Goal: Information Seeking & Learning: Find specific page/section

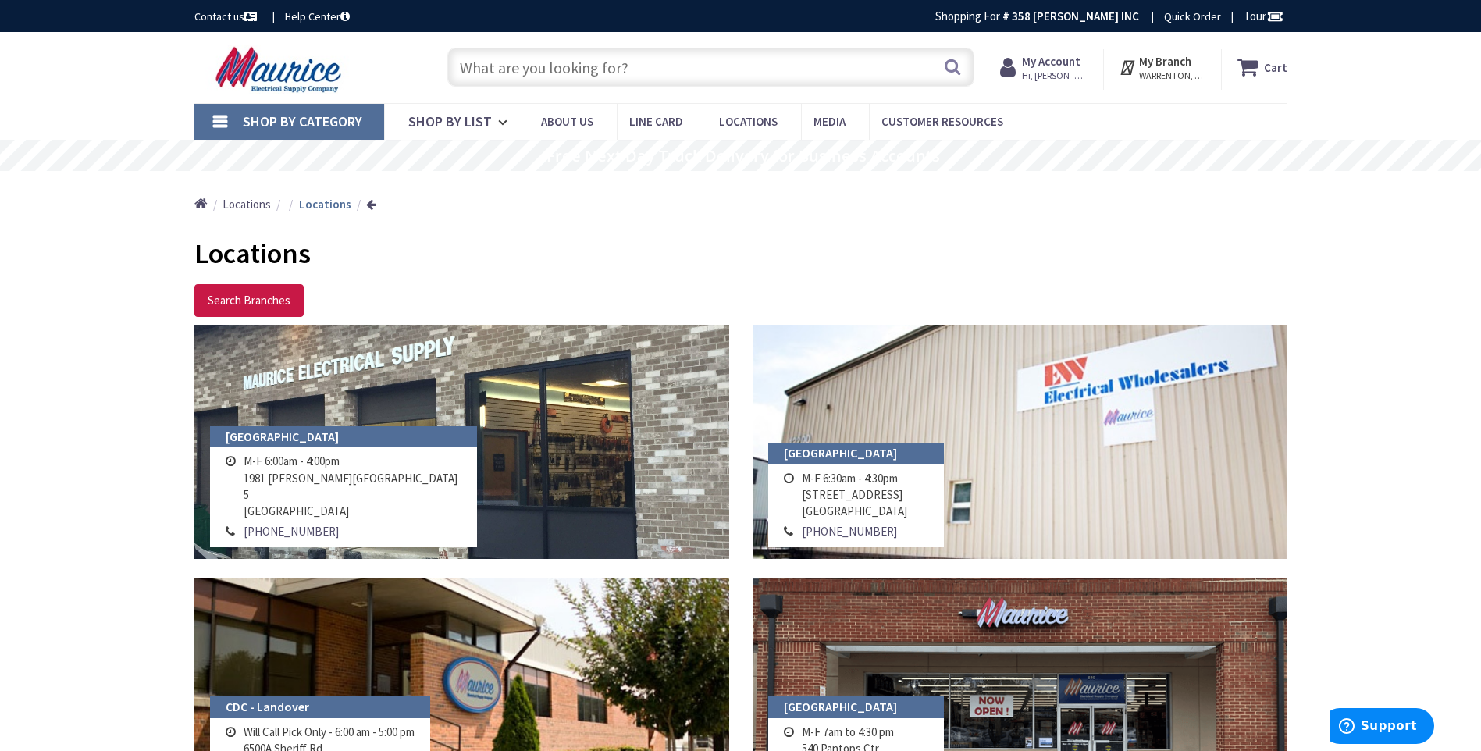
click at [643, 77] on input "text" at bounding box center [710, 67] width 527 height 39
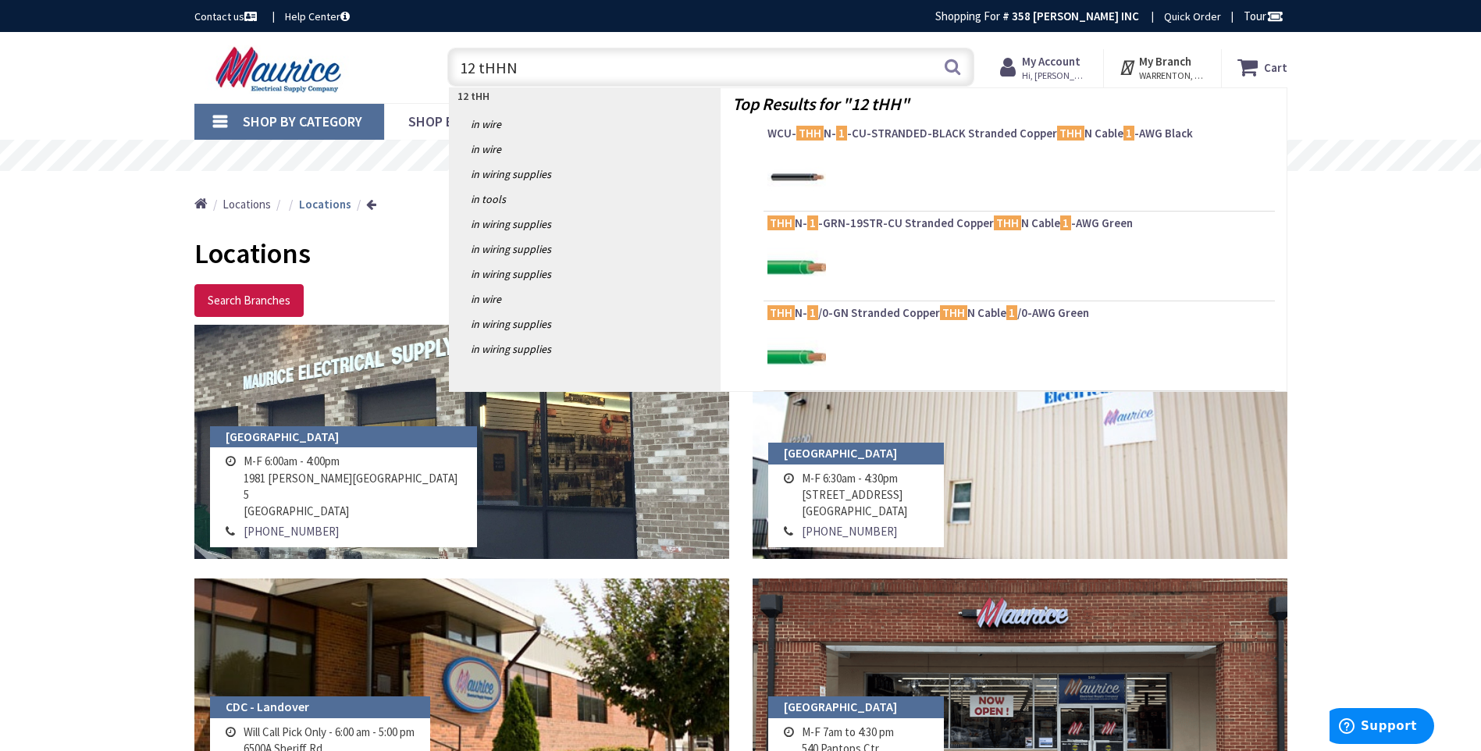
type input "12 tHHN"
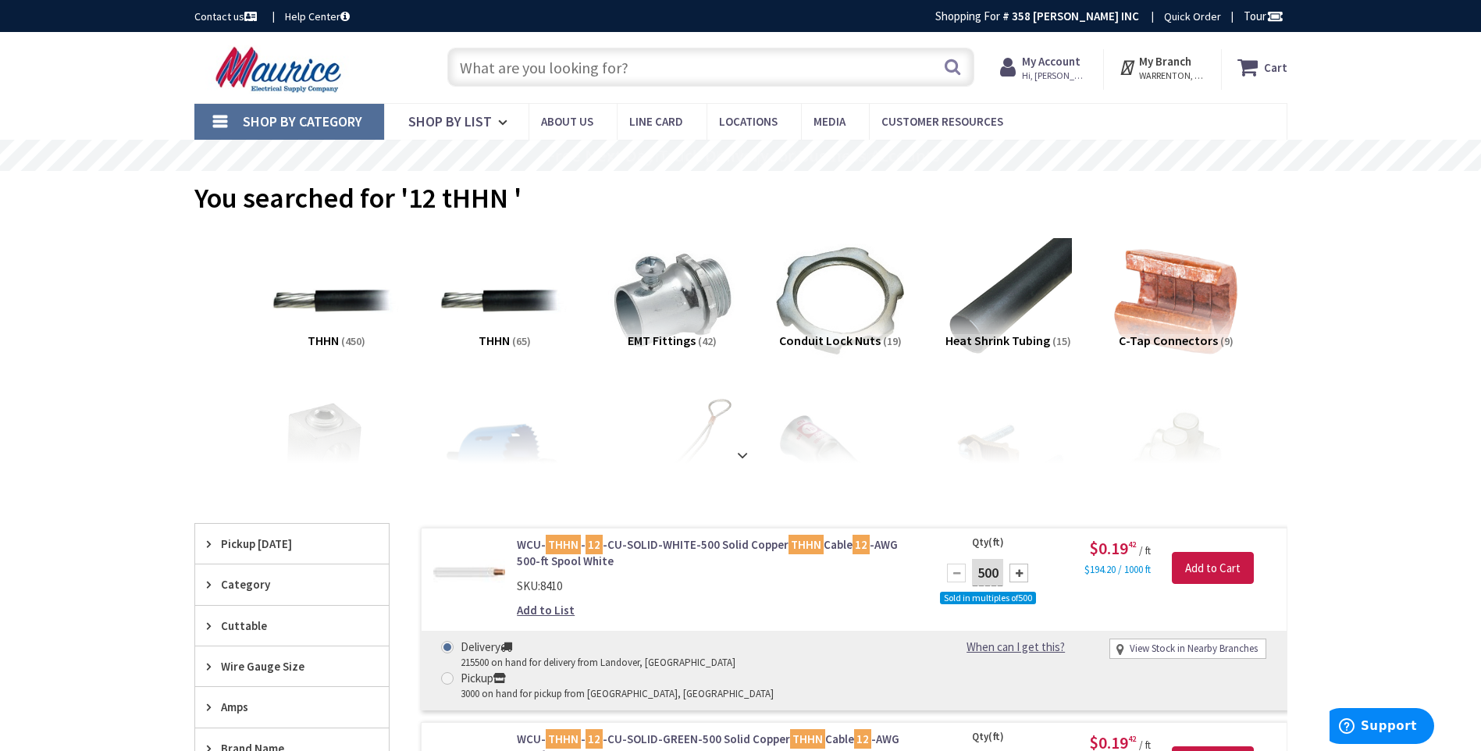
click at [629, 62] on input "text" at bounding box center [710, 67] width 527 height 39
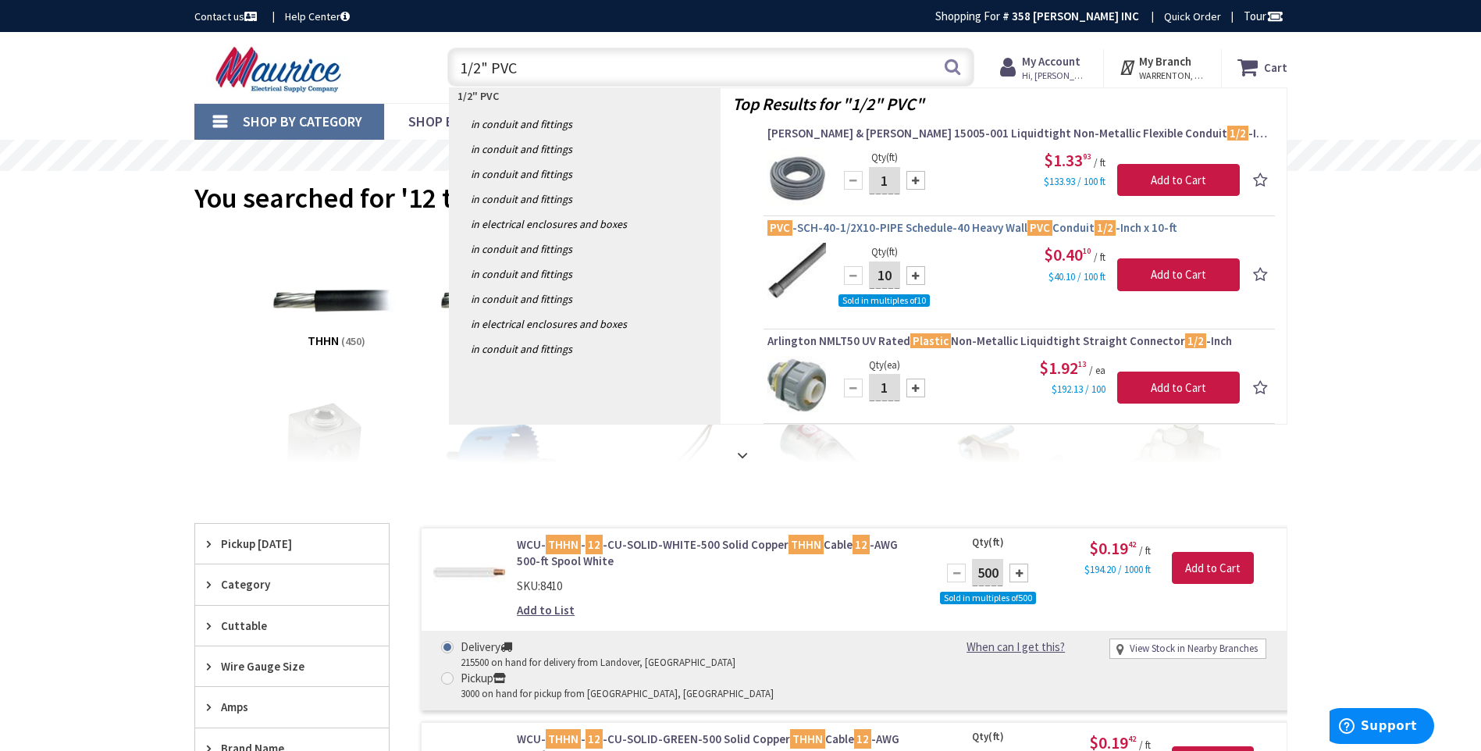
type input "1/2" PVC"
click at [930, 230] on span "PVC -SCH-40-1/2X10-PIPE Schedule-40 Heavy Wall PVC Conduit 1/2 -Inch x 10-ft" at bounding box center [1020, 228] width 504 height 16
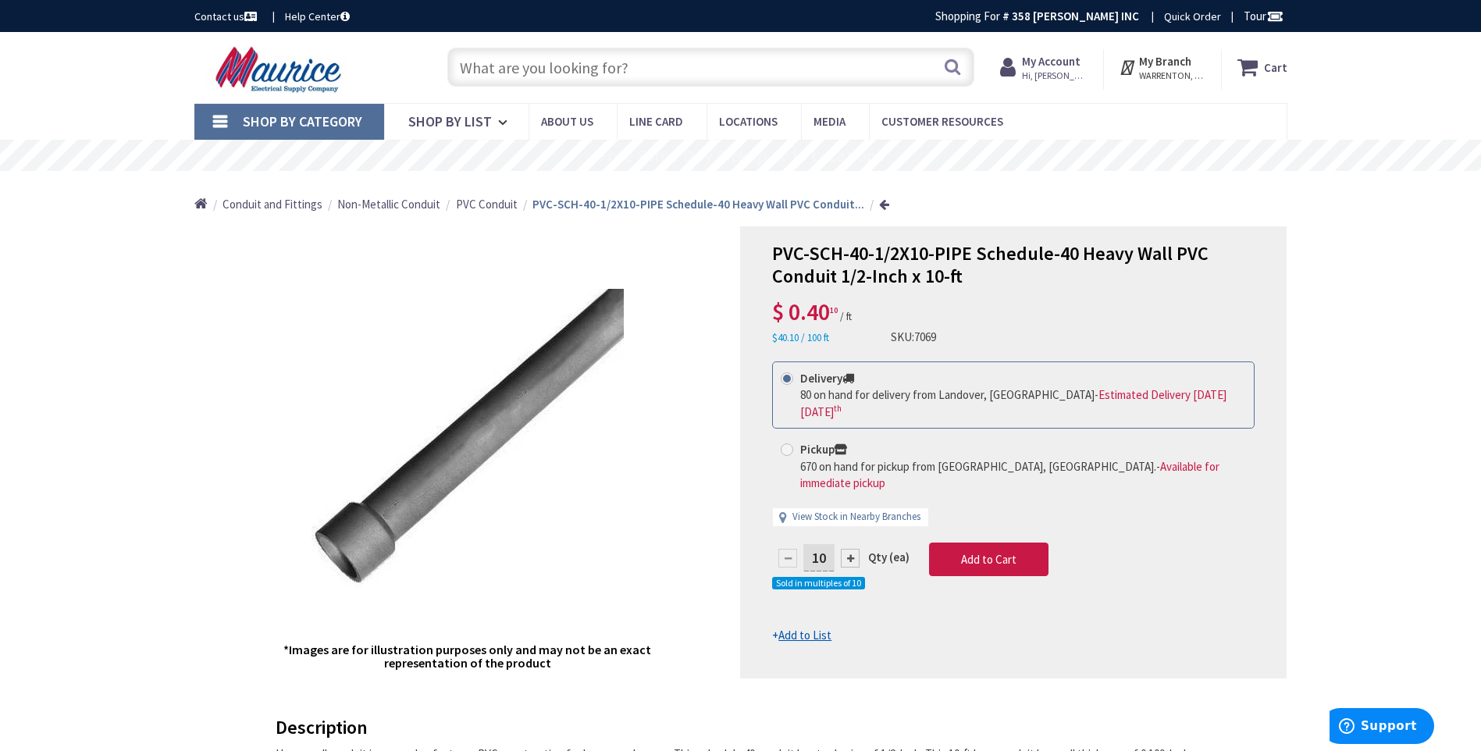
click at [644, 67] on input "text" at bounding box center [710, 67] width 527 height 39
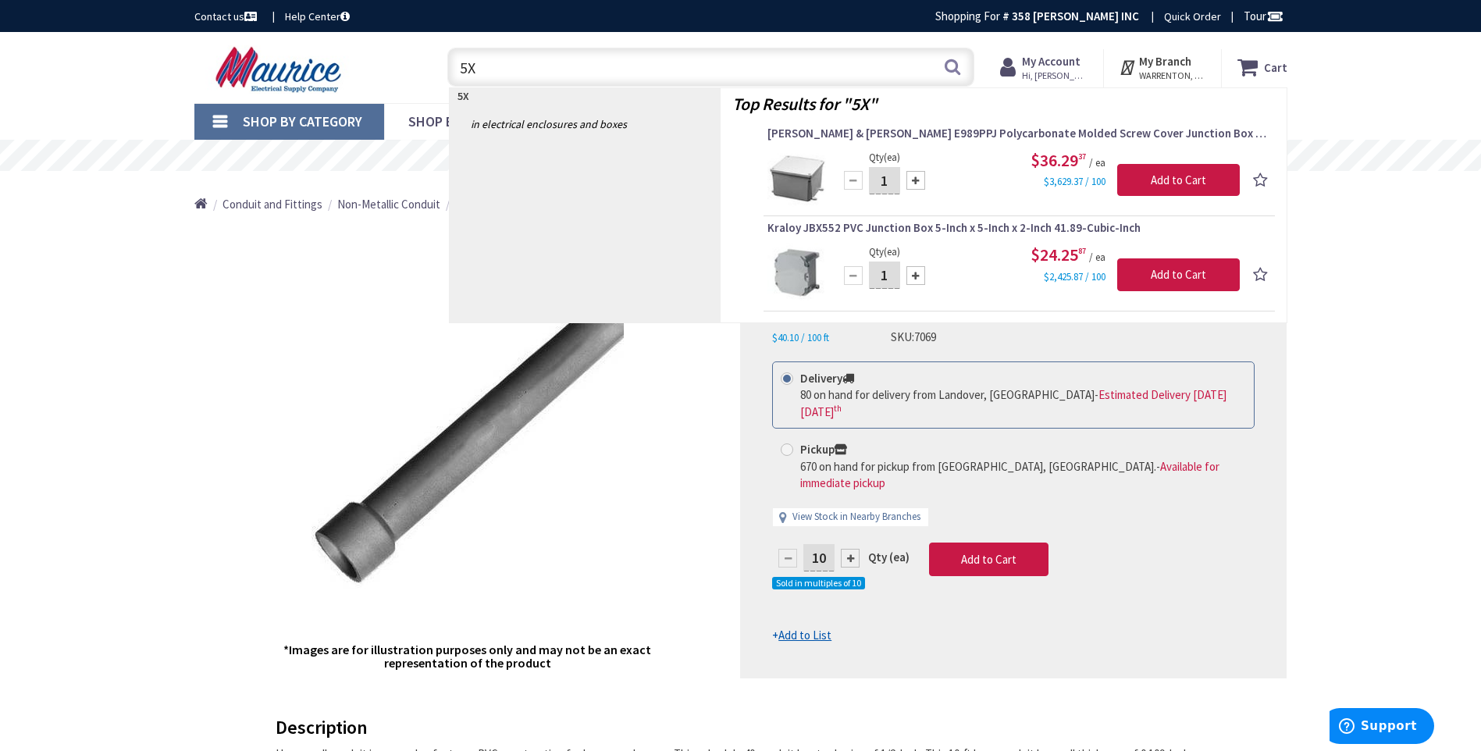
type input "5"
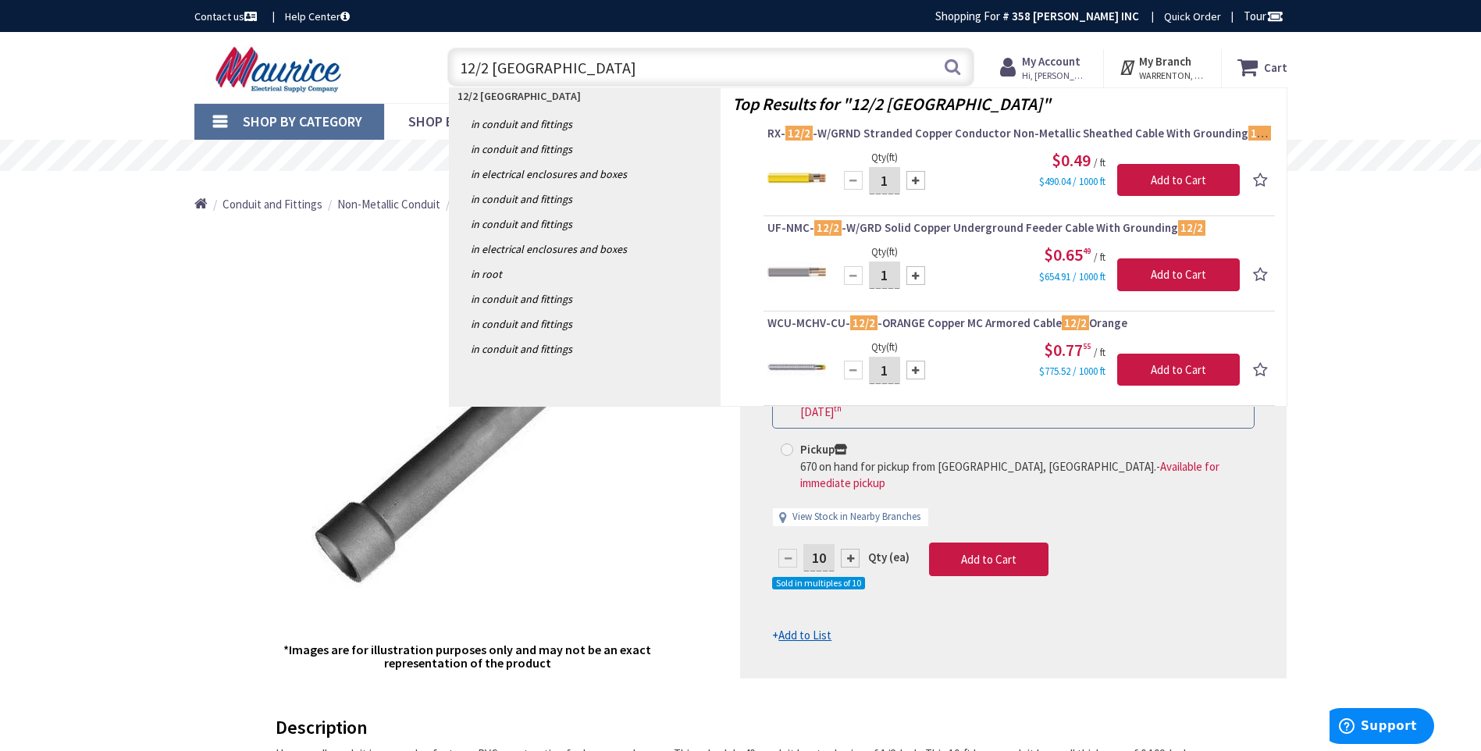
type input "12/2 ROMEX"
